Goal: Task Accomplishment & Management: Manage account settings

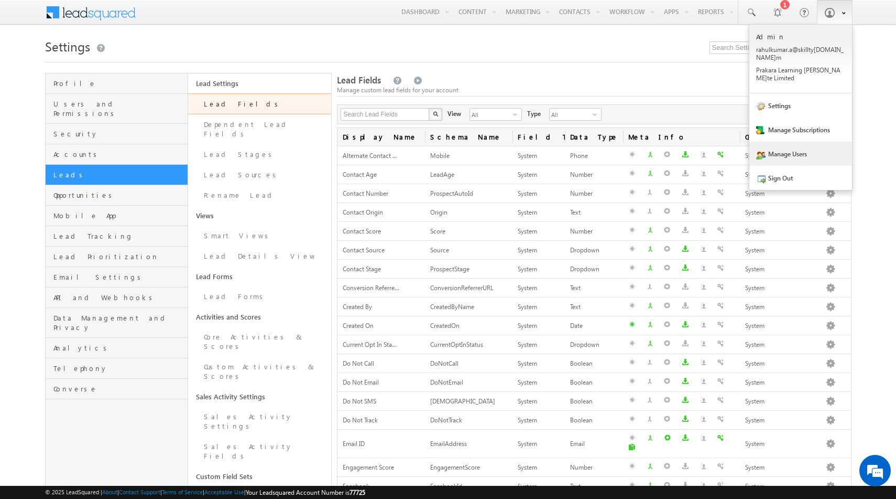
click at [784, 142] on link "Manage Users" at bounding box center [801, 154] width 103 height 24
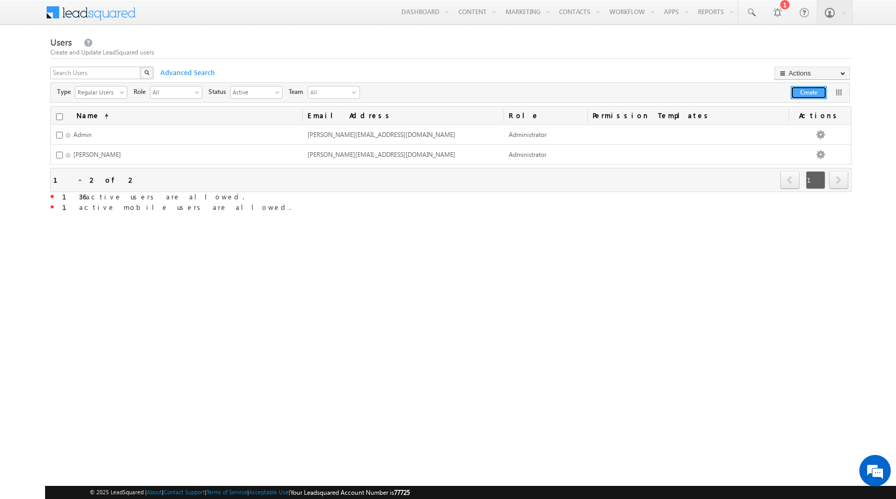
click at [803, 93] on button "Create" at bounding box center [809, 92] width 36 height 13
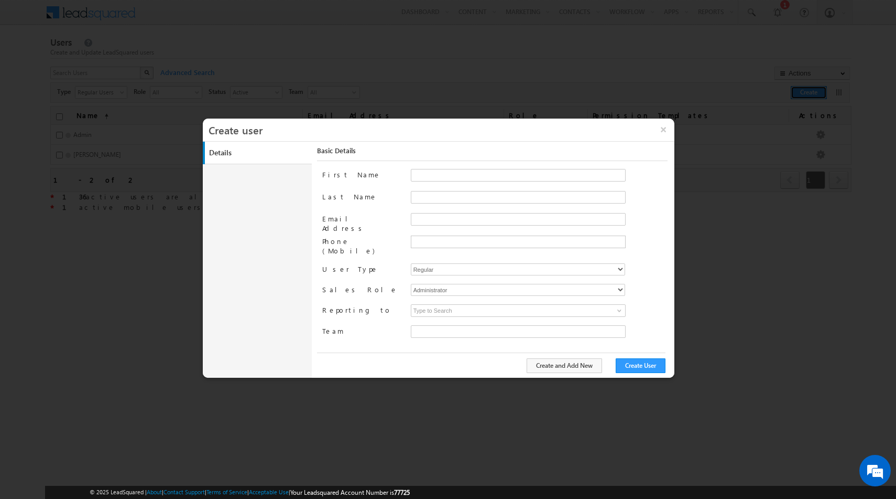
type input "e4a80525-0e53-11ed-a214-024bdf37e3a6"
click at [436, 176] on input "First Name" at bounding box center [518, 175] width 215 height 13
type input "Yugan"
click at [437, 193] on input "Last Name" at bounding box center [518, 197] width 215 height 13
type input "Raj"
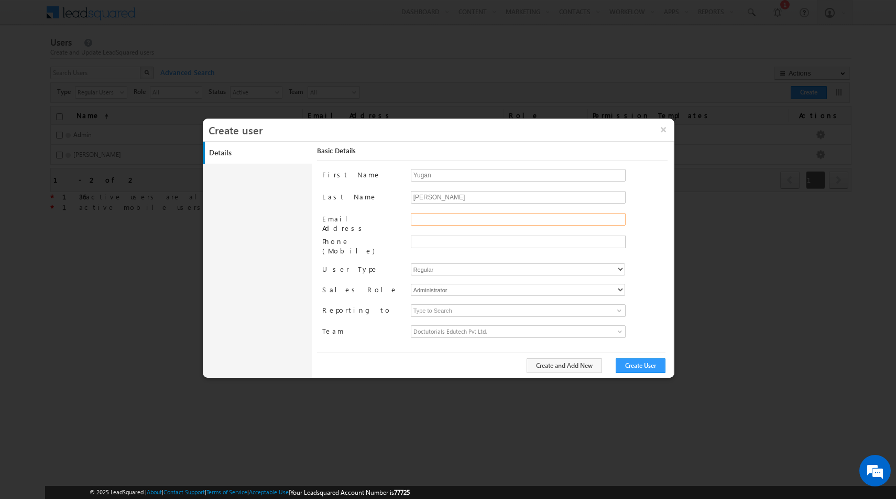
click at [455, 217] on input "Email Address" at bounding box center [518, 219] width 215 height 13
paste input "Yuganraj@myprakara.com"
type input "Yuganraj@myprakara.com"
click at [652, 221] on div "Yuganraj@myprakara.com Required field" at bounding box center [539, 224] width 257 height 23
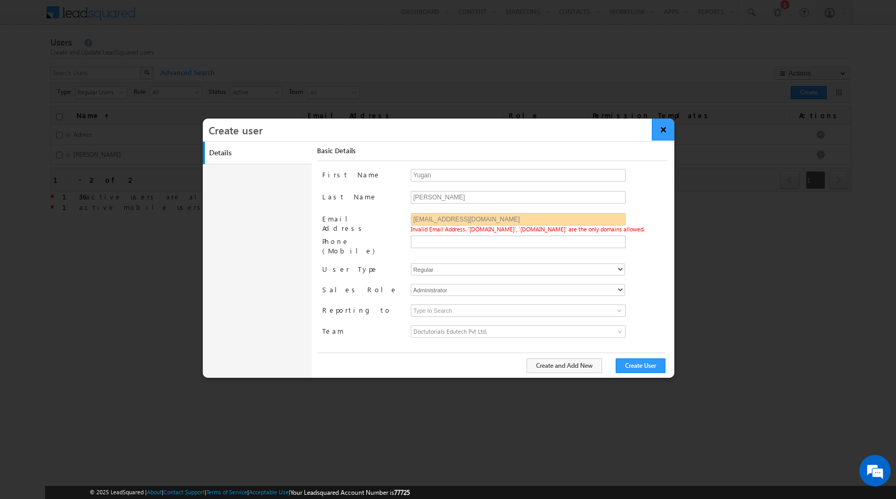
click at [665, 131] on button "×" at bounding box center [663, 129] width 23 height 22
